Goal: Task Accomplishment & Management: Complete application form

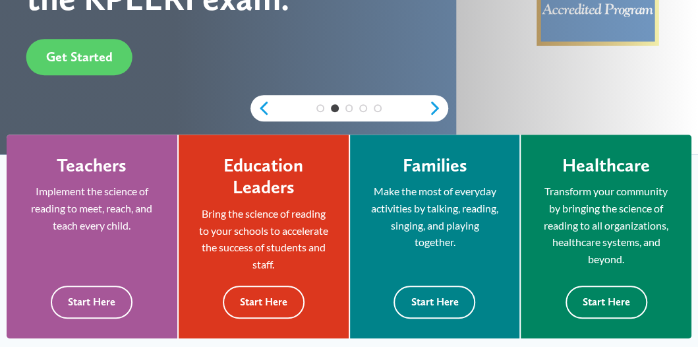
scroll to position [395, 0]
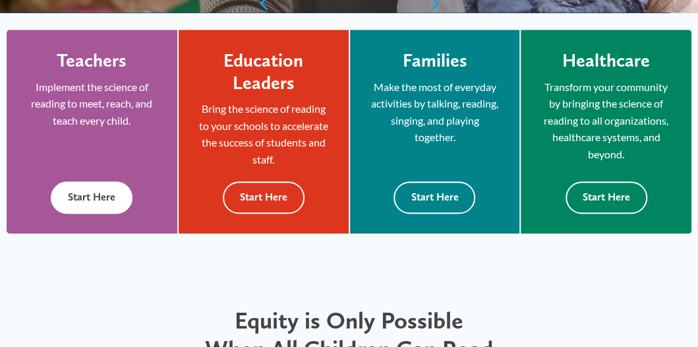
click at [114, 213] on button "Start Here" at bounding box center [92, 197] width 82 height 32
click at [115, 213] on button "Start Here" at bounding box center [92, 197] width 82 height 32
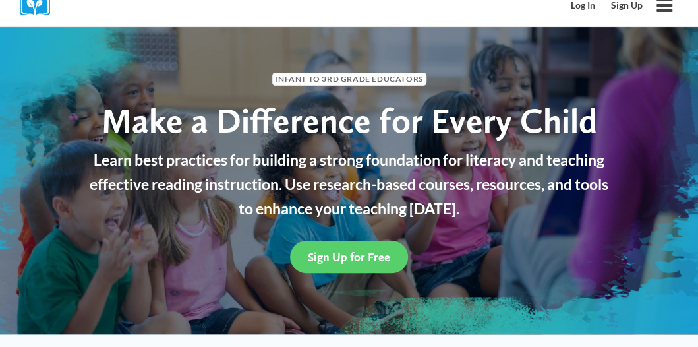
scroll to position [66, 0]
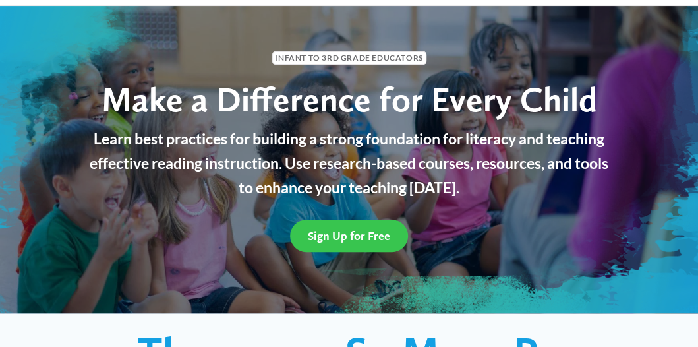
click at [338, 242] on span "Sign Up for Free" at bounding box center [349, 236] width 82 height 14
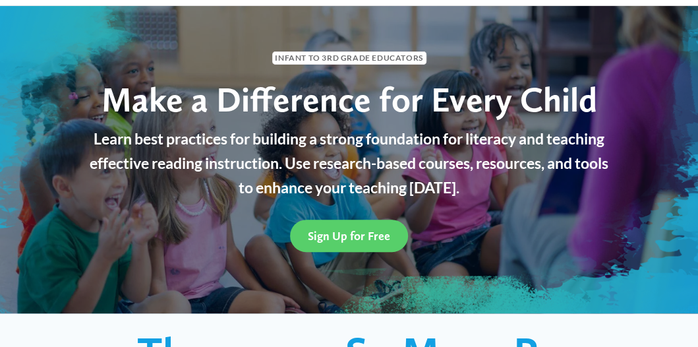
click at [0, 0] on link "All Courses" at bounding box center [0, 0] width 0 height 0
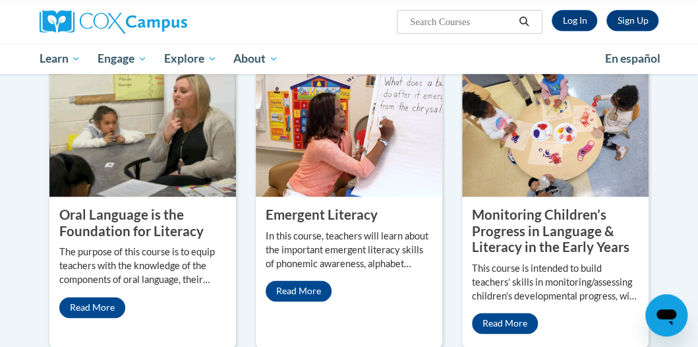
scroll to position [519, 0]
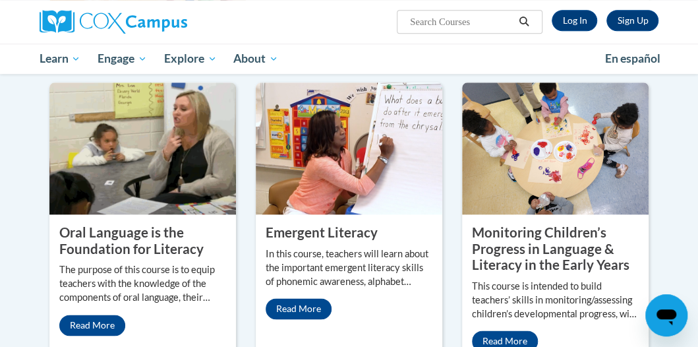
click at [112, 184] on img at bounding box center [142, 148] width 186 height 132
click at [351, 181] on img at bounding box center [349, 148] width 186 height 132
click at [349, 179] on img at bounding box center [349, 148] width 186 height 132
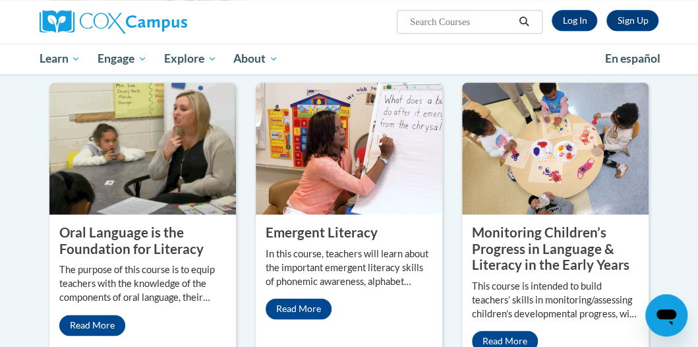
click at [553, 165] on img at bounding box center [555, 148] width 186 height 132
click at [552, 165] on img at bounding box center [555, 148] width 186 height 132
click at [524, 20] on icon "Search" at bounding box center [524, 21] width 12 height 10
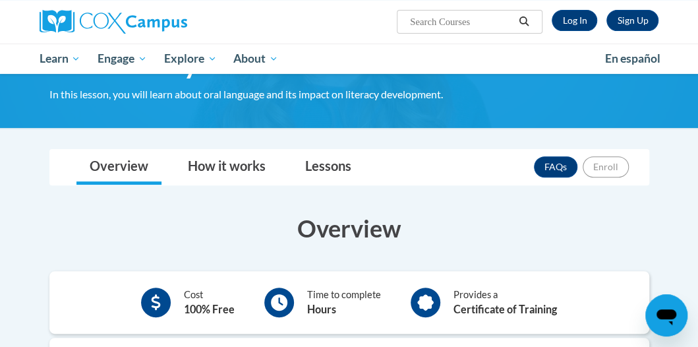
scroll to position [132, 0]
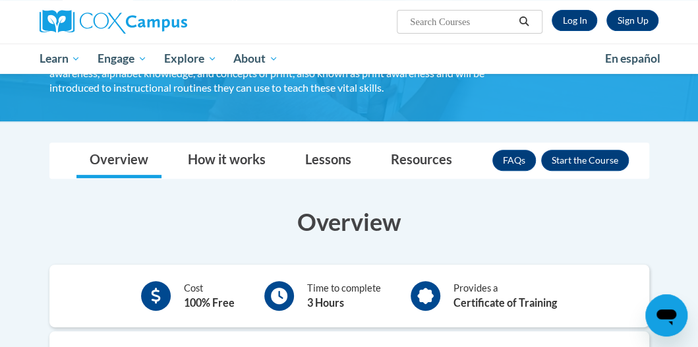
scroll to position [132, 0]
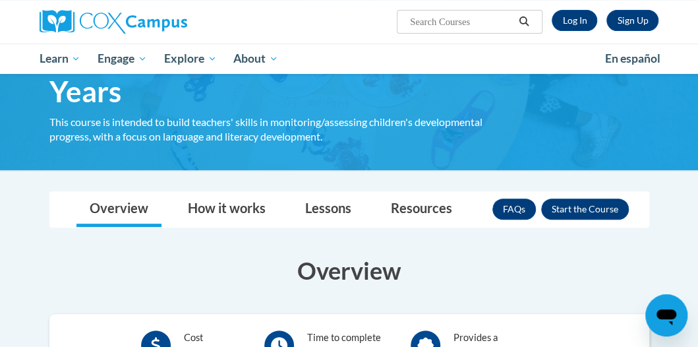
scroll to position [198, 0]
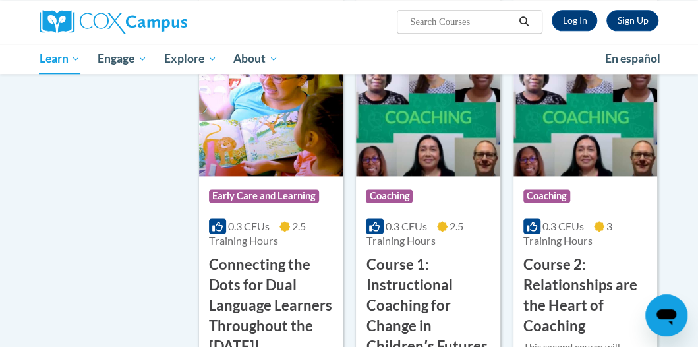
scroll to position [659, 0]
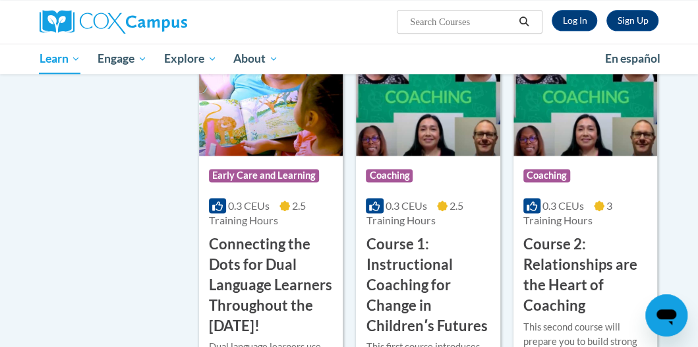
click at [294, 128] on img at bounding box center [271, 88] width 144 height 134
click at [294, 127] on img at bounding box center [271, 88] width 144 height 134
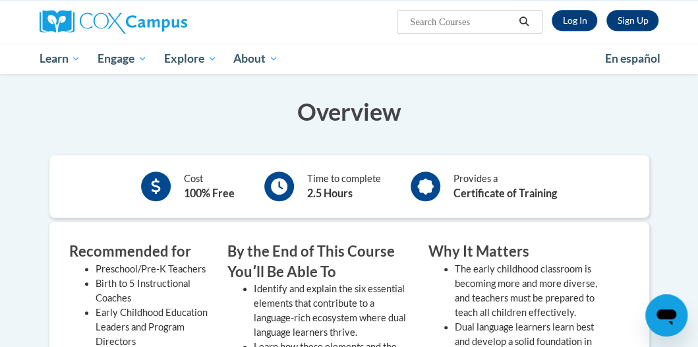
scroll to position [264, 0]
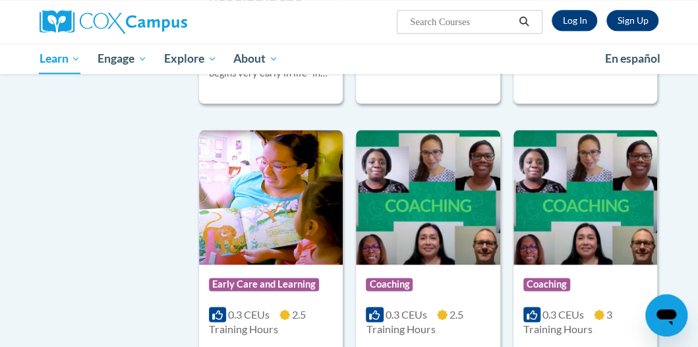
scroll to position [616, 0]
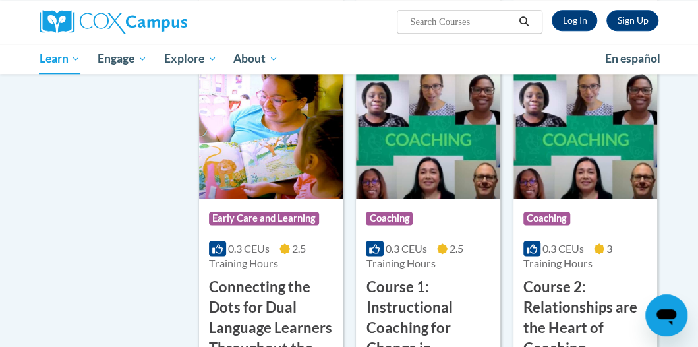
click at [279, 175] on img at bounding box center [271, 131] width 144 height 134
click at [280, 173] on img at bounding box center [271, 131] width 144 height 134
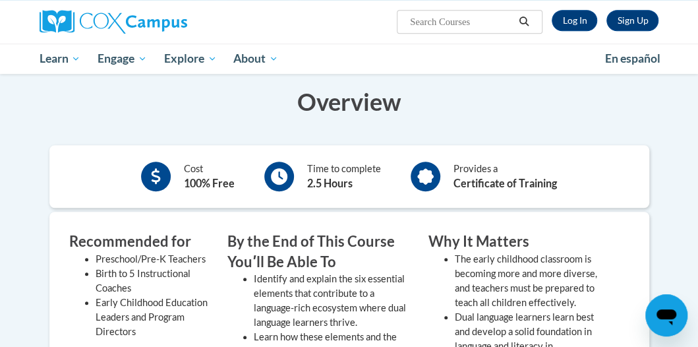
scroll to position [264, 0]
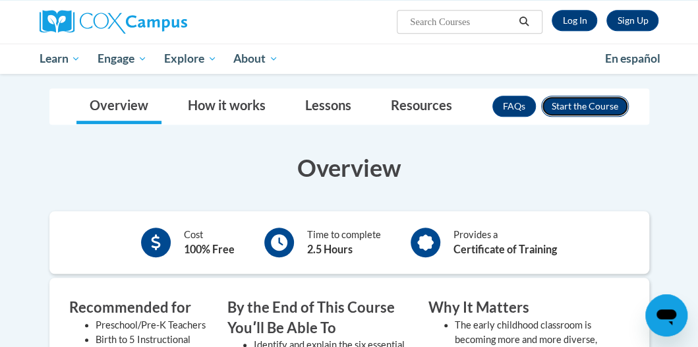
click at [575, 106] on button "Enroll" at bounding box center [585, 106] width 88 height 21
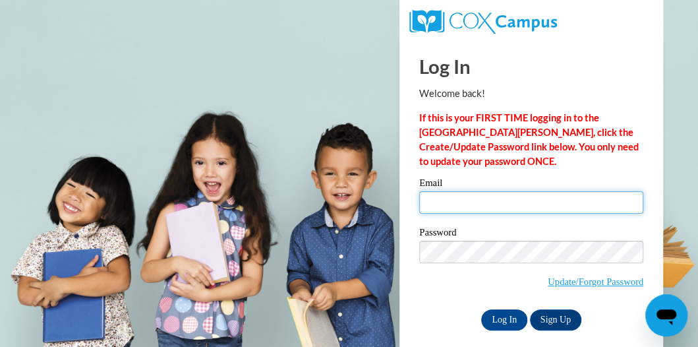
click at [453, 200] on input "Email" at bounding box center [531, 202] width 224 height 22
type input "[EMAIL_ADDRESS][DOMAIN_NAME]"
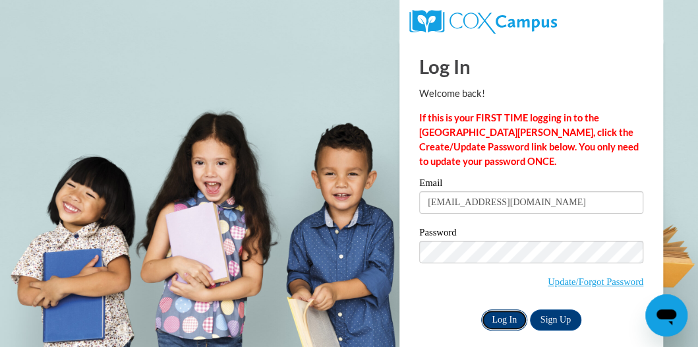
click at [514, 321] on input "Log In" at bounding box center [504, 319] width 46 height 21
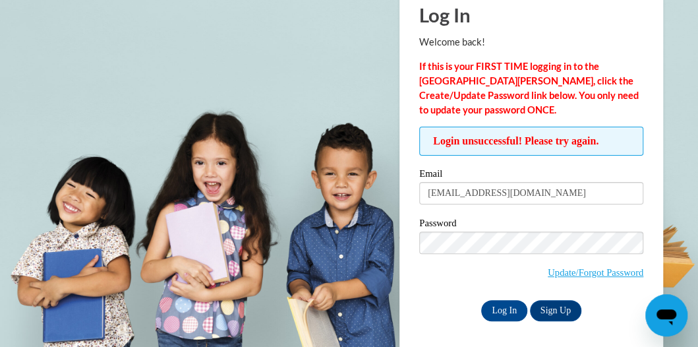
scroll to position [54, 0]
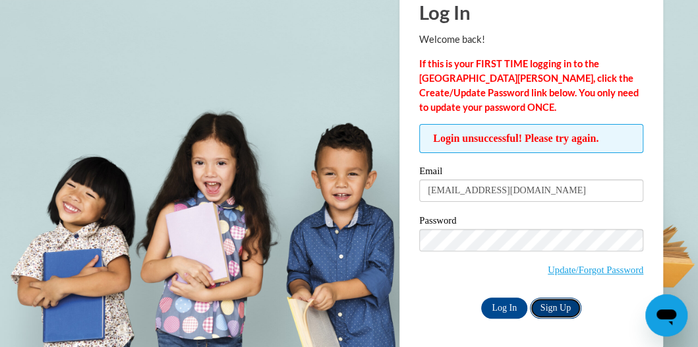
click at [557, 306] on link "Sign Up" at bounding box center [555, 307] width 51 height 21
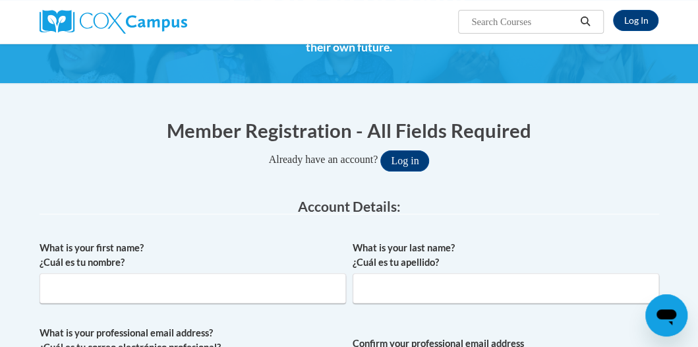
scroll to position [132, 0]
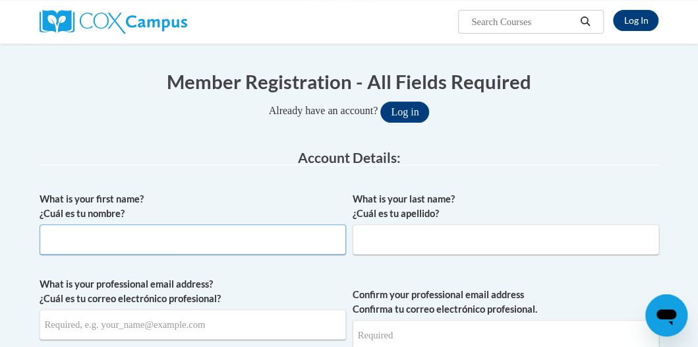
click at [72, 230] on input "What is your first name? ¿Cuál es tu nombre?" at bounding box center [193, 239] width 306 height 30
type input "hulda"
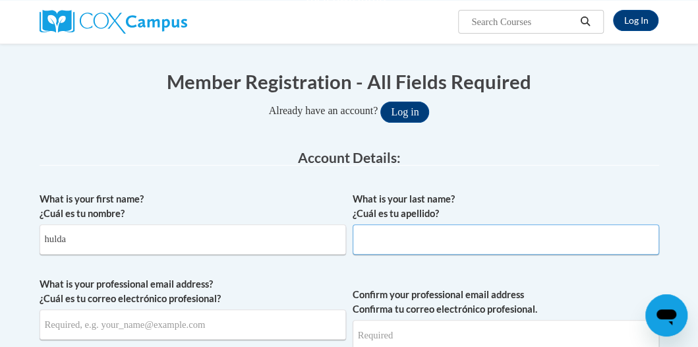
click at [385, 234] on input "What is your last name? ¿Cuál es tu apellido?" at bounding box center [505, 239] width 306 height 30
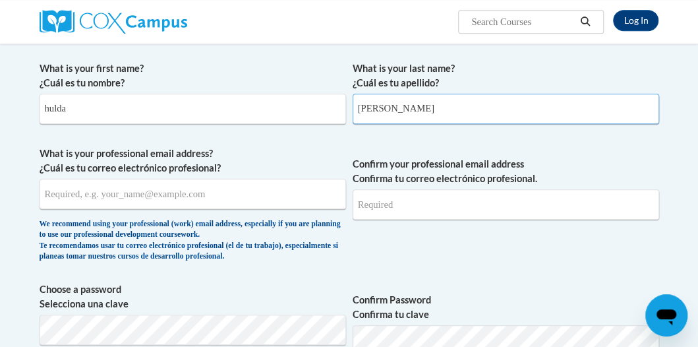
scroll to position [264, 0]
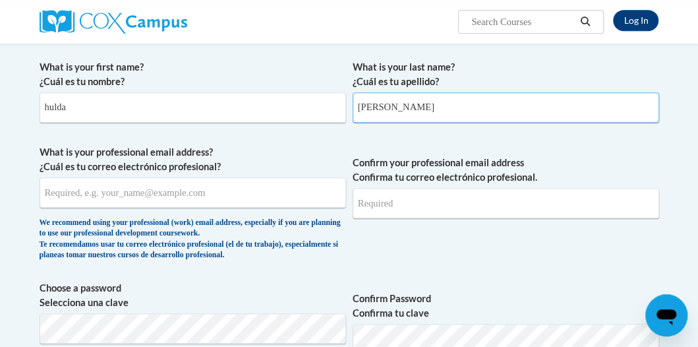
type input "[PERSON_NAME]"
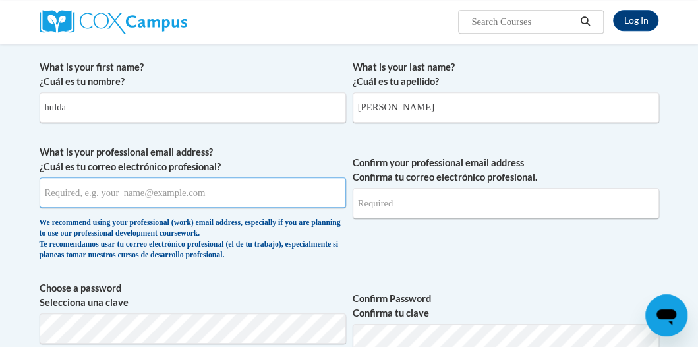
click at [83, 189] on input "What is your professional email address? ¿Cuál es tu correo electrónico profesi…" at bounding box center [193, 192] width 306 height 30
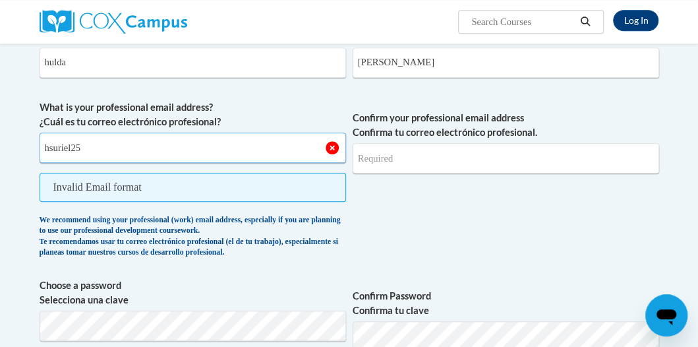
scroll to position [329, 0]
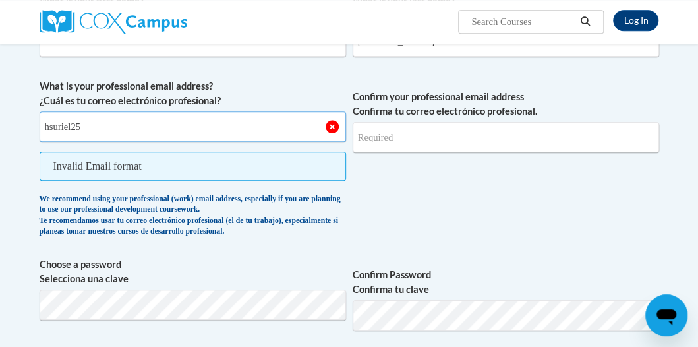
click at [108, 126] on input "hsuriel25" at bounding box center [193, 126] width 306 height 30
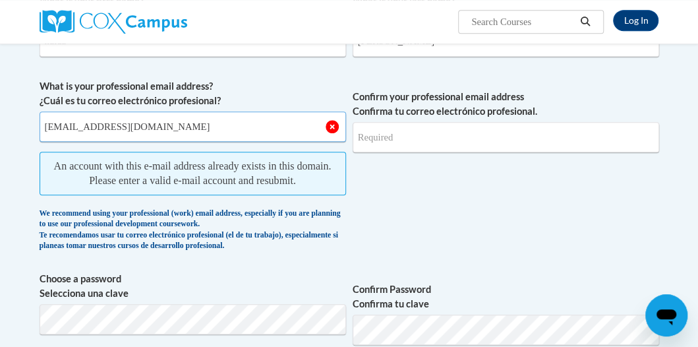
type input "[EMAIL_ADDRESS][DOMAIN_NAME]"
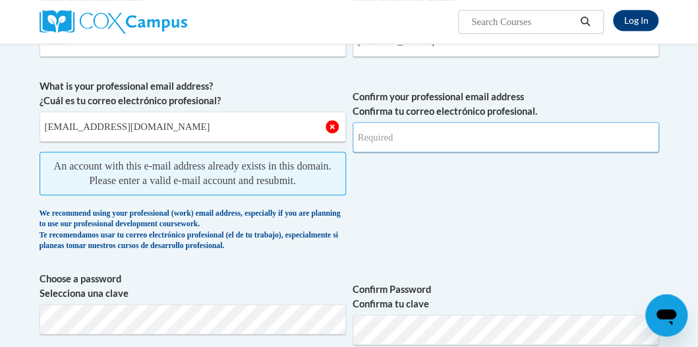
click at [400, 133] on input "Confirm your professional email address Confirma tu correo electrónico profesio…" at bounding box center [505, 137] width 306 height 30
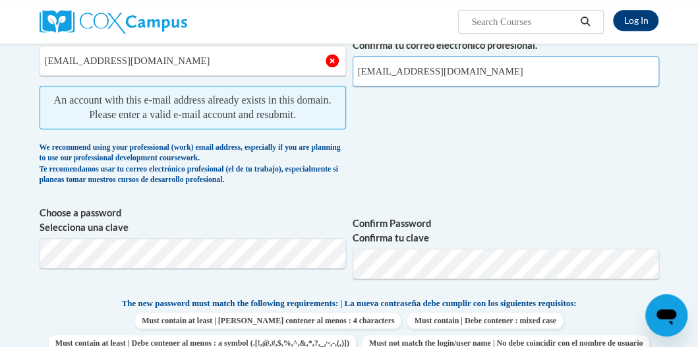
type input "[EMAIL_ADDRESS][DOMAIN_NAME]"
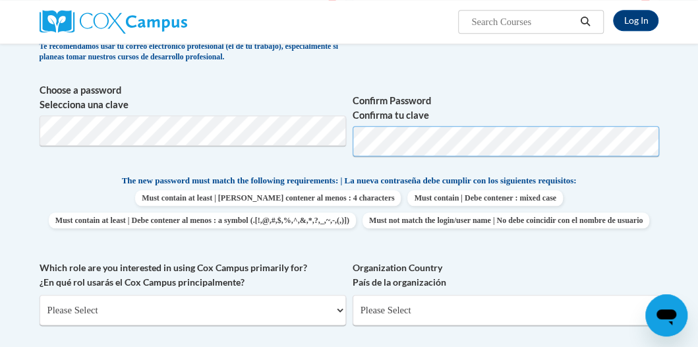
scroll to position [527, 0]
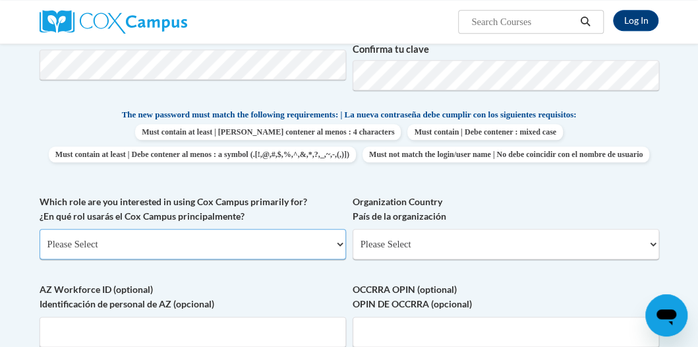
click at [335, 259] on select "Please Select College/University | Colegio/Universidad Community/Nonprofit Part…" at bounding box center [193, 244] width 306 height 30
select select "fbf2d438-af2f-41f8-98f1-81c410e29de3"
click at [40, 250] on select "Please Select College/University | Colegio/Universidad Community/Nonprofit Part…" at bounding box center [193, 244] width 306 height 30
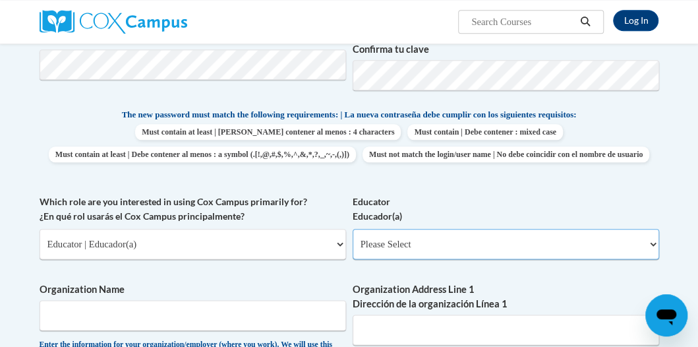
click at [654, 259] on select "Please Select Early Learning/Daycare Teacher/Family Home Care Provider | Maestr…" at bounding box center [505, 244] width 306 height 30
click at [389, 10] on div "Log In Search Search..." at bounding box center [455, 17] width 426 height 34
click at [654, 259] on select "Please Select Early Learning/Daycare Teacher/Family Home Care Provider | Maestr…" at bounding box center [505, 244] width 306 height 30
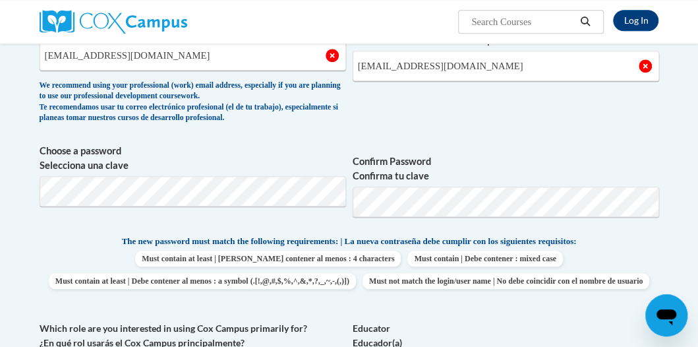
scroll to position [395, 0]
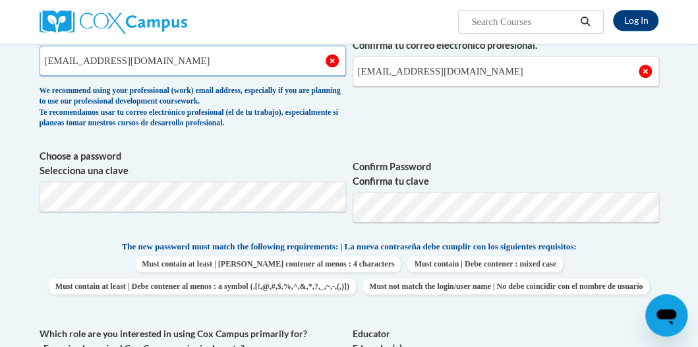
drag, startPoint x: 42, startPoint y: 57, endPoint x: 196, endPoint y: 71, distance: 154.8
click at [196, 71] on input "[EMAIL_ADDRESS][DOMAIN_NAME]" at bounding box center [193, 60] width 306 height 30
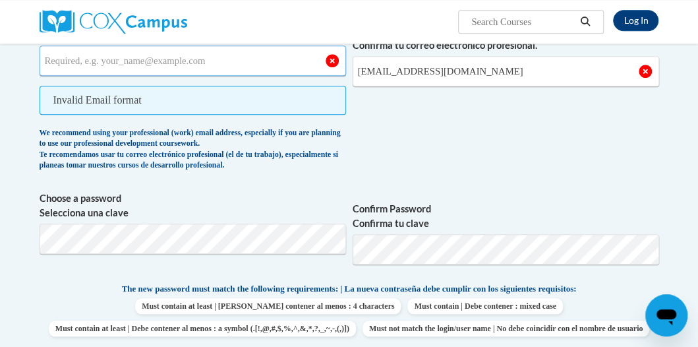
click at [80, 53] on input "What is your professional email address? ¿Cuál es tu correo electrónico profesi…" at bounding box center [193, 60] width 306 height 30
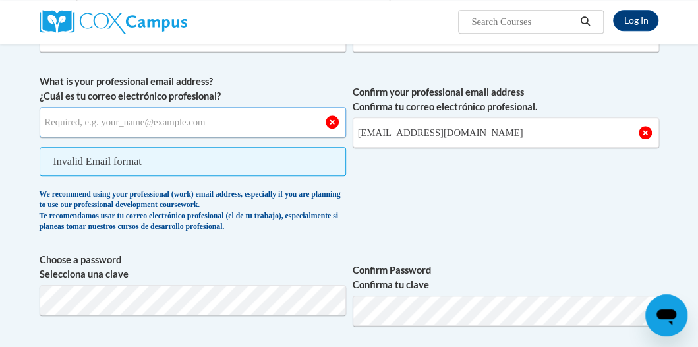
scroll to position [264, 0]
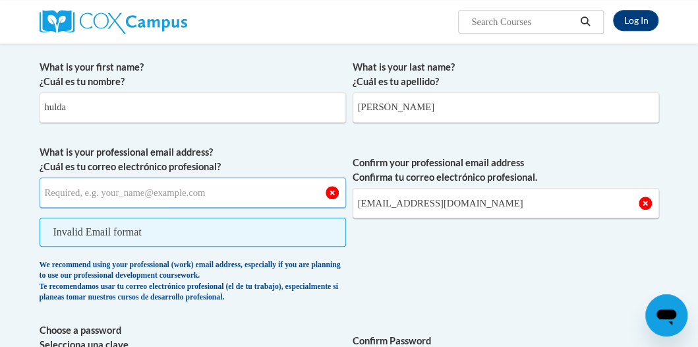
click at [83, 192] on input "What is your professional email address? ¿Cuál es tu correo electrónico profesi…" at bounding box center [193, 192] width 306 height 30
type input "H"
type input "h"
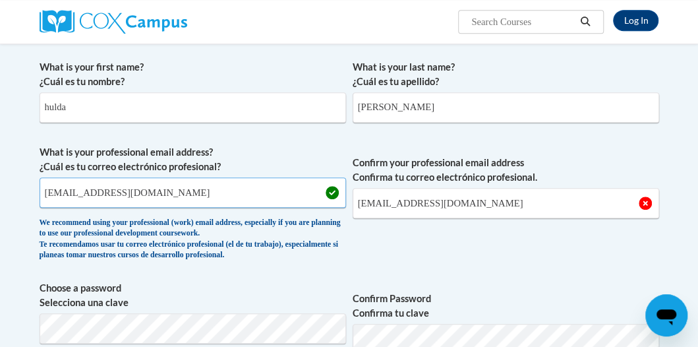
click at [119, 190] on input "[EMAIL_ADDRESS][DOMAIN_NAME]" at bounding box center [193, 192] width 306 height 30
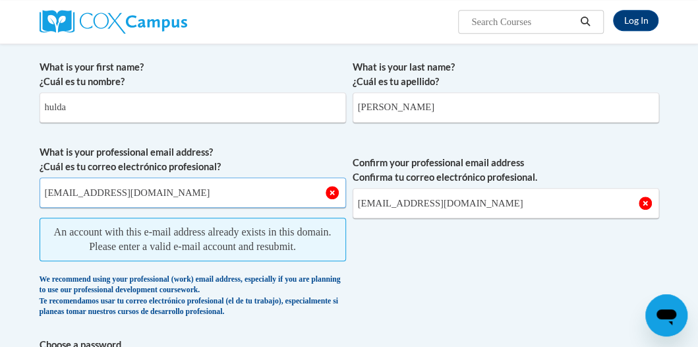
type input "[EMAIL_ADDRESS][DOMAIN_NAME]"
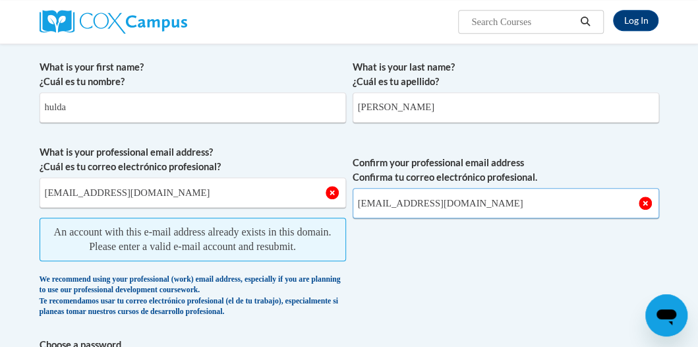
click at [416, 197] on input "[EMAIL_ADDRESS][DOMAIN_NAME]" at bounding box center [505, 203] width 306 height 30
drag, startPoint x: 360, startPoint y: 202, endPoint x: 467, endPoint y: 196, distance: 107.6
click at [467, 196] on input "[EMAIL_ADDRESS][DOMAIN_NAME]" at bounding box center [505, 203] width 306 height 30
click at [374, 202] on input "Confirm your professional email address Confirma tu correo electrónico profesio…" at bounding box center [505, 203] width 306 height 30
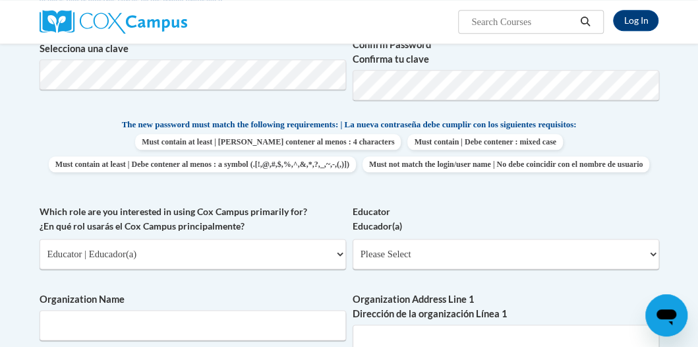
scroll to position [593, 0]
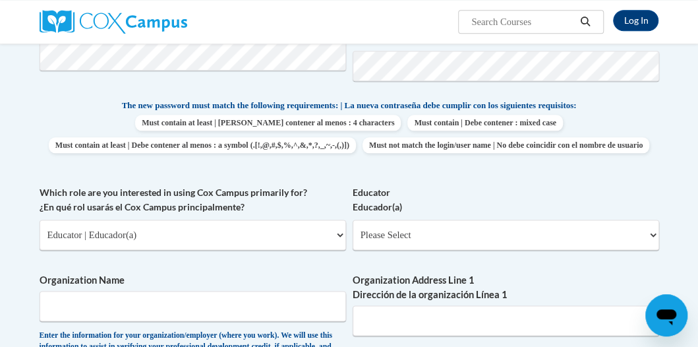
type input "[EMAIL_ADDRESS][DOMAIN_NAME]"
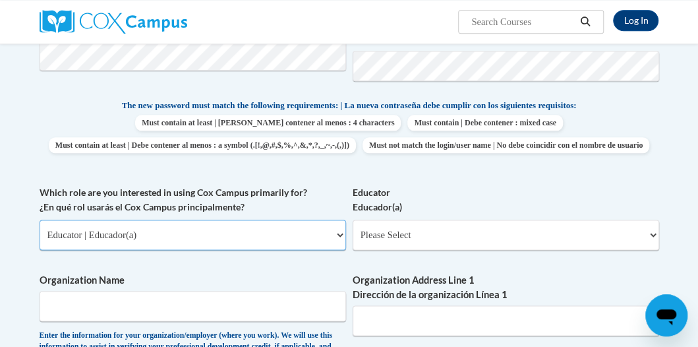
click at [184, 240] on select "Please Select College/University | Colegio/Universidad Community/Nonprofit Part…" at bounding box center [193, 234] width 306 height 30
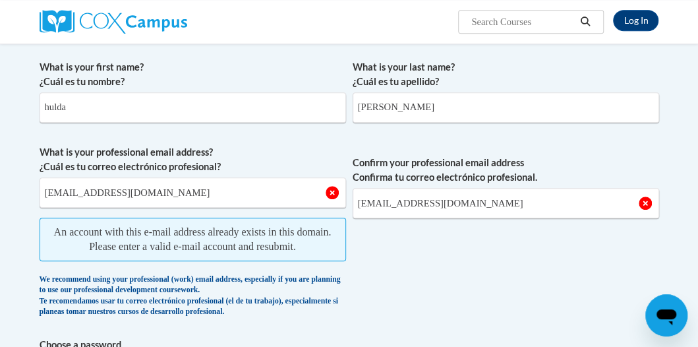
scroll to position [329, 0]
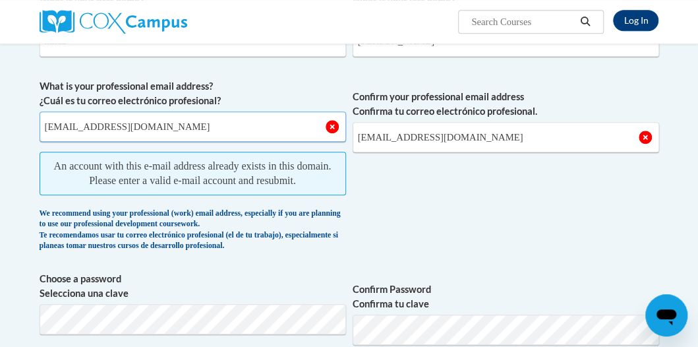
click at [152, 122] on input "[EMAIL_ADDRESS][DOMAIN_NAME]" at bounding box center [193, 126] width 306 height 30
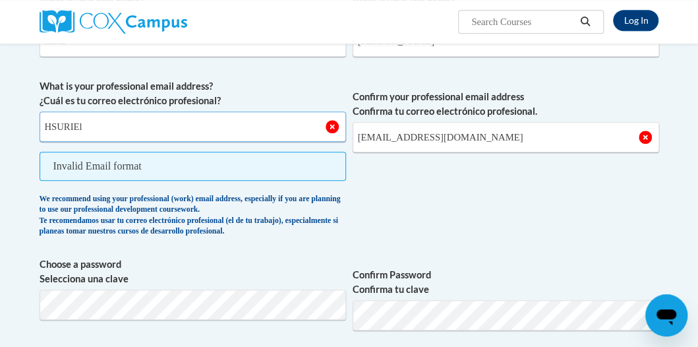
type input "HSURIEl"
